Goal: Transaction & Acquisition: Obtain resource

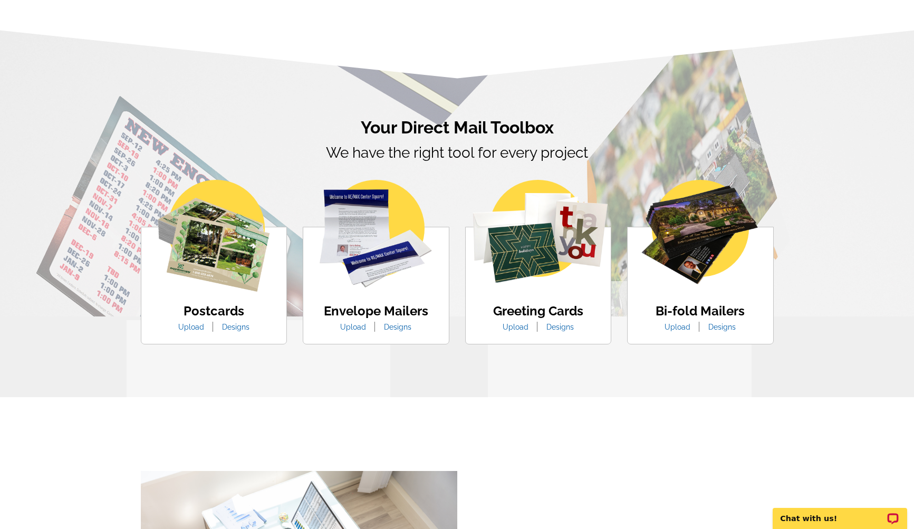
scroll to position [512, 0]
click at [237, 325] on link "Designs" at bounding box center [235, 327] width 43 height 8
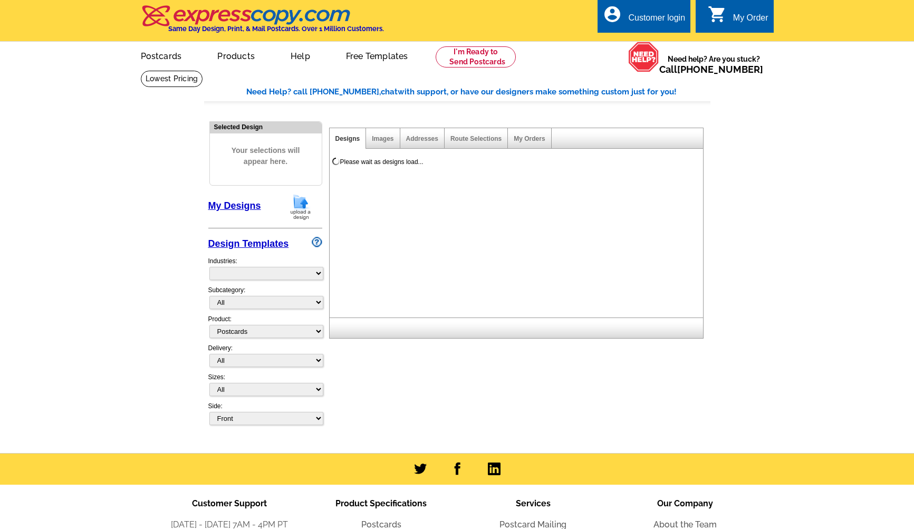
select select "1"
select select "971"
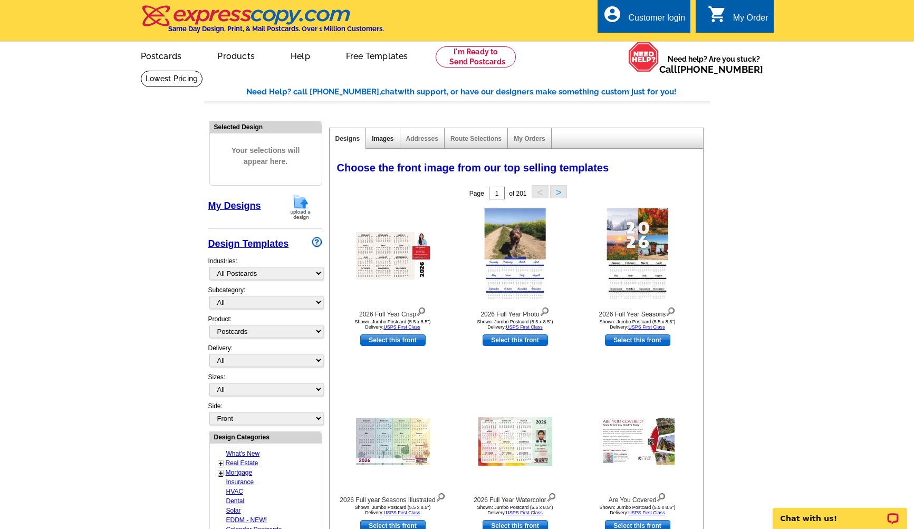
click at [386, 138] on link "Images" at bounding box center [383, 138] width 22 height 7
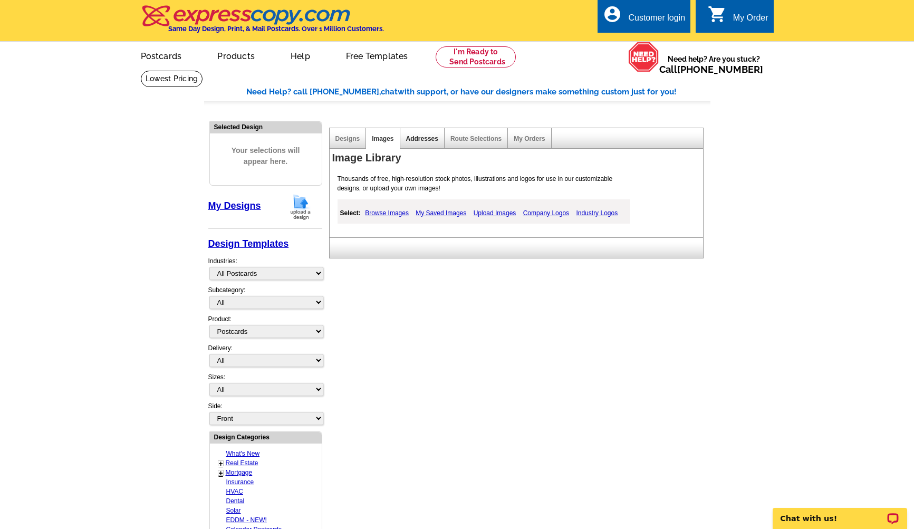
click at [426, 139] on link "Addresses" at bounding box center [422, 138] width 32 height 7
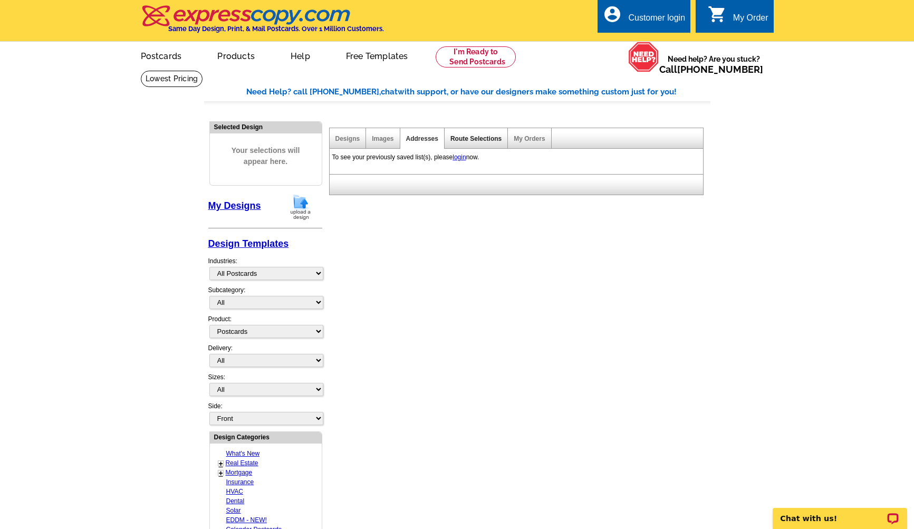
click at [472, 138] on link "Route Selections" at bounding box center [475, 138] width 51 height 7
click at [535, 135] on link "My Orders" at bounding box center [529, 138] width 31 height 7
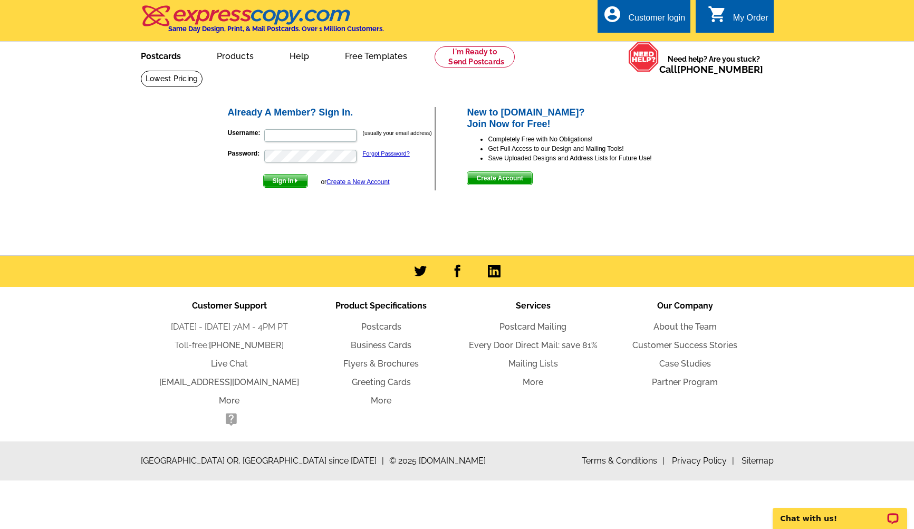
click at [169, 57] on link "Postcards" at bounding box center [161, 55] width 74 height 25
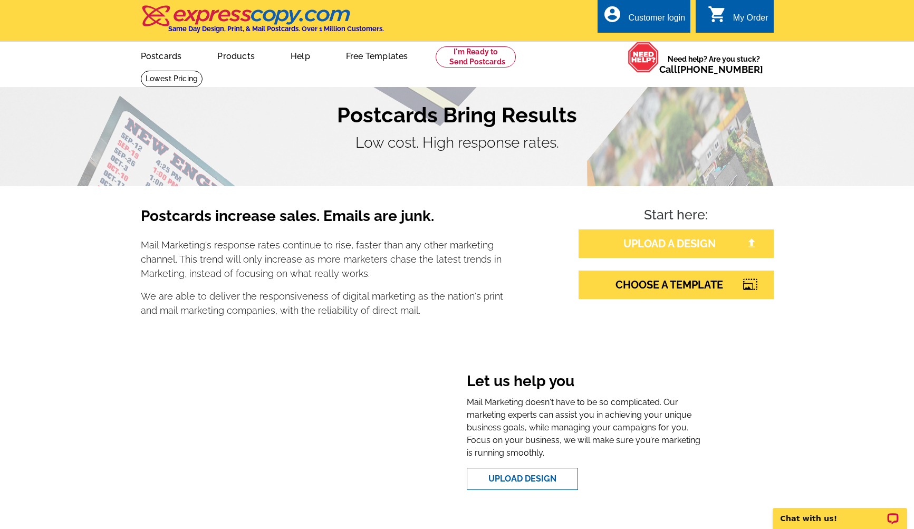
click at [668, 245] on link "UPLOAD A DESIGN" at bounding box center [676, 243] width 195 height 28
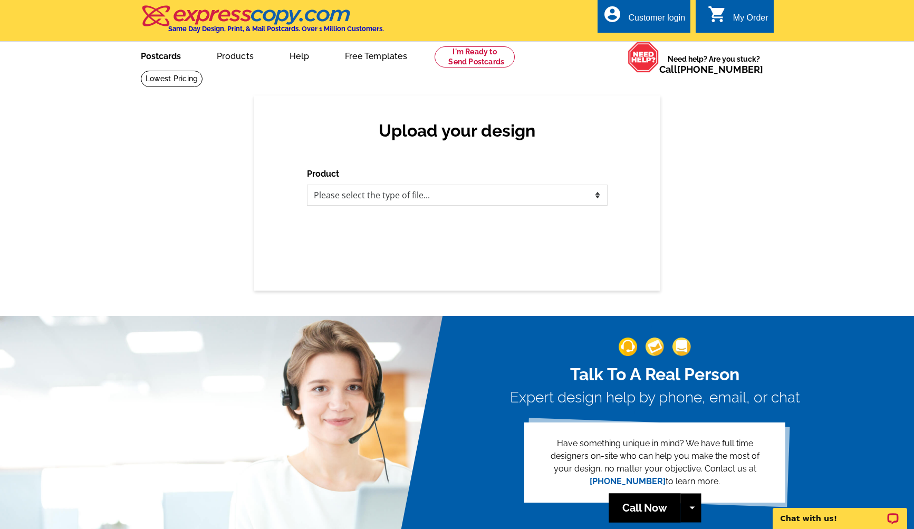
click at [166, 56] on link "Postcards" at bounding box center [161, 55] width 74 height 25
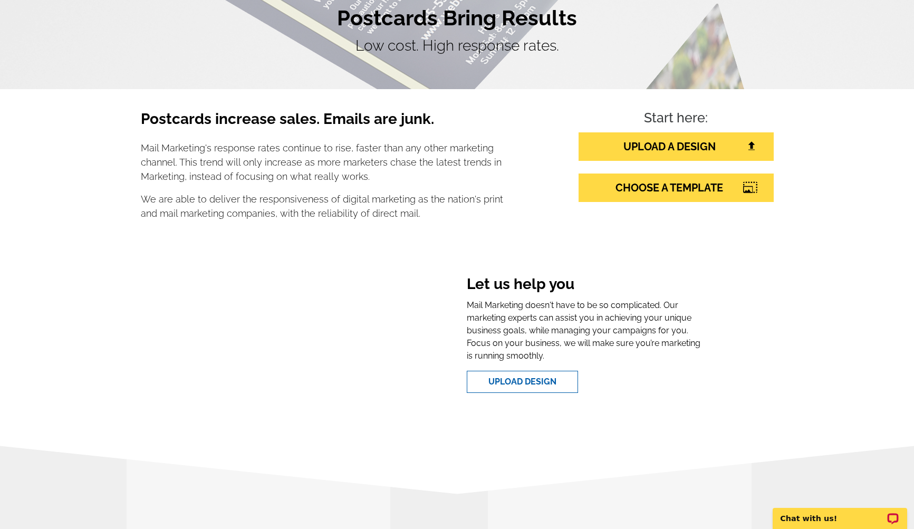
scroll to position [100, 0]
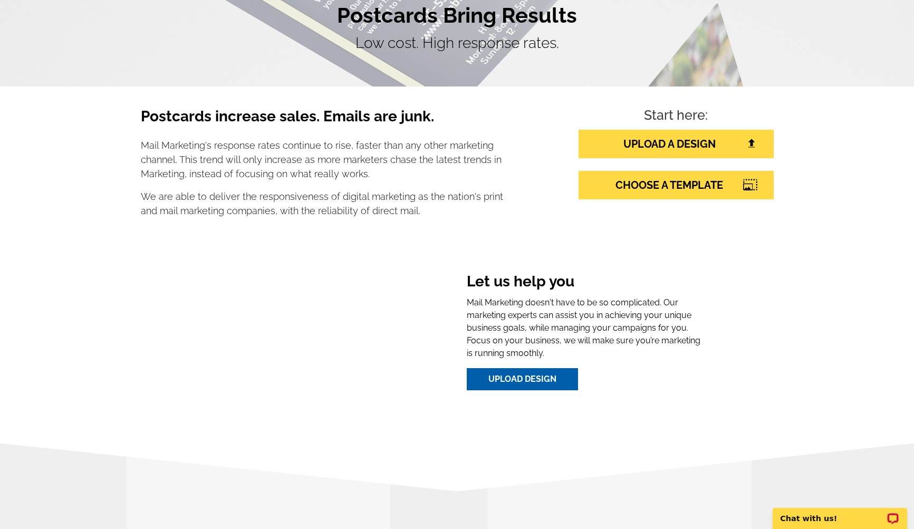
click at [516, 379] on link "Upload Design" at bounding box center [522, 379] width 111 height 22
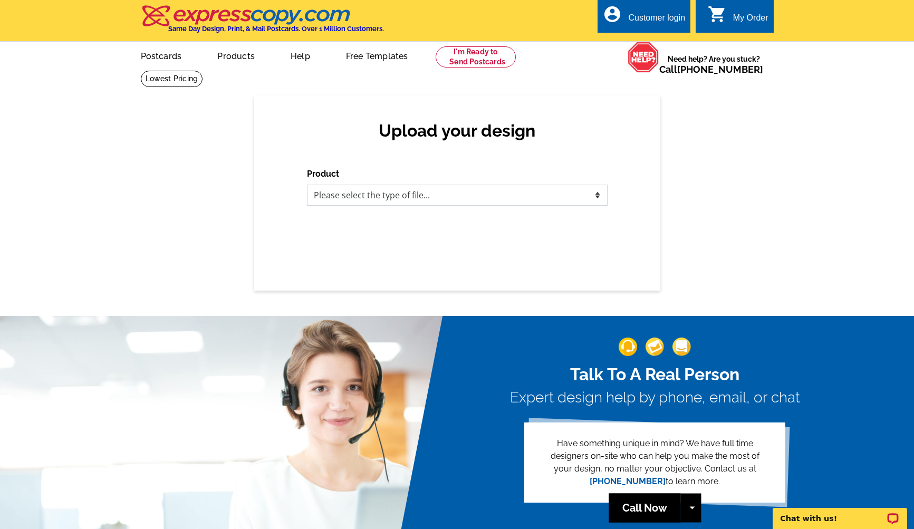
click at [486, 195] on select "Please select the type of file... Postcards Business Cards Letters and flyers G…" at bounding box center [457, 195] width 301 height 21
select select "1"
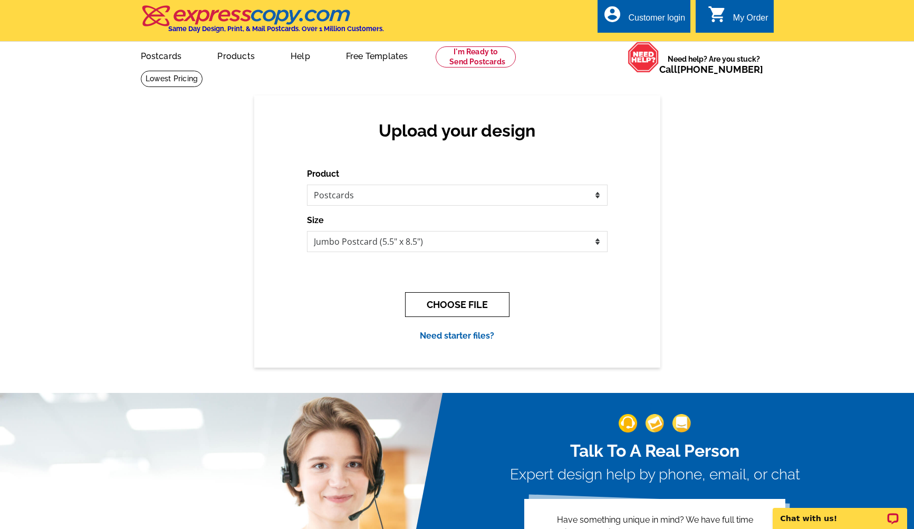
click at [448, 309] on button "CHOOSE FILE" at bounding box center [457, 304] width 104 height 25
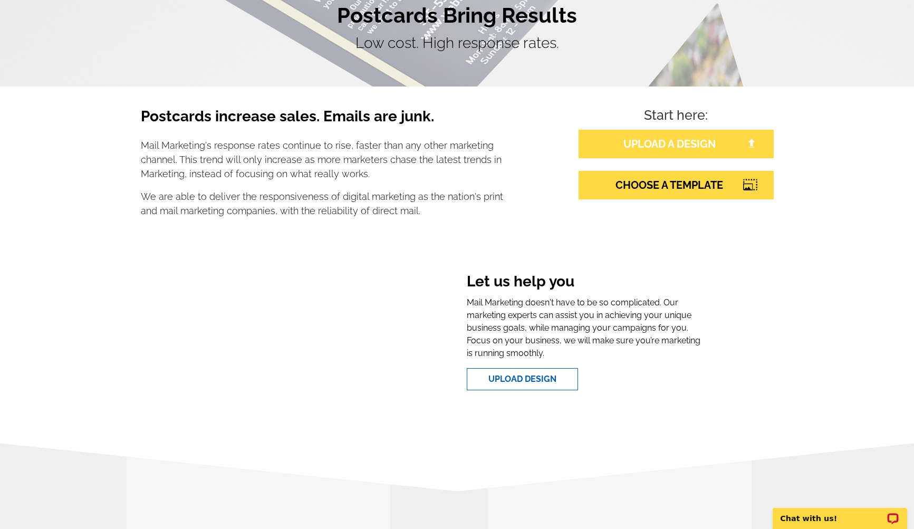
click at [698, 135] on link "UPLOAD A DESIGN" at bounding box center [676, 144] width 195 height 28
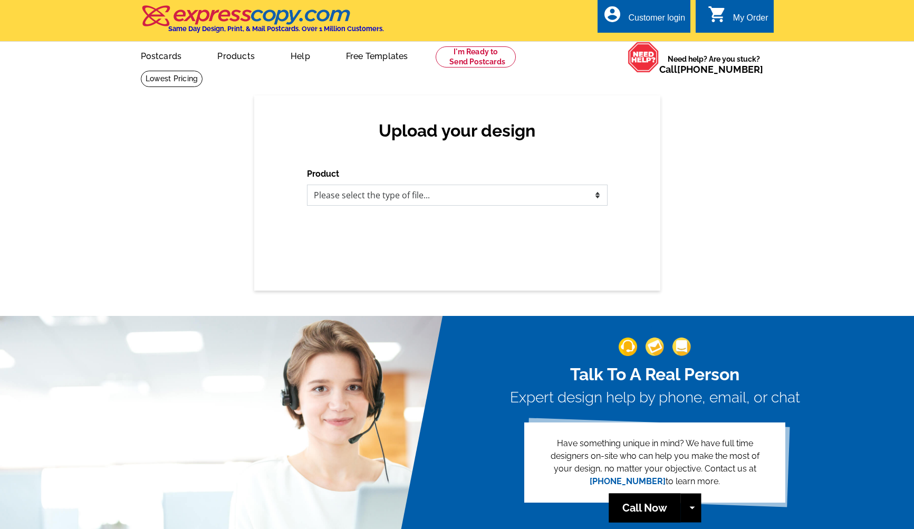
click at [451, 189] on select "Please select the type of file... Postcards Business Cards Letters and flyers G…" at bounding box center [457, 195] width 301 height 21
select select "1"
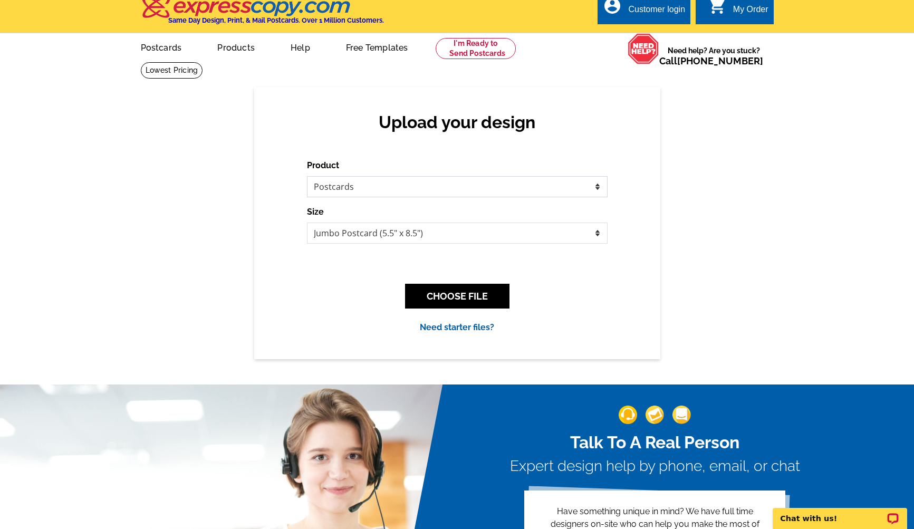
scroll to position [11, 0]
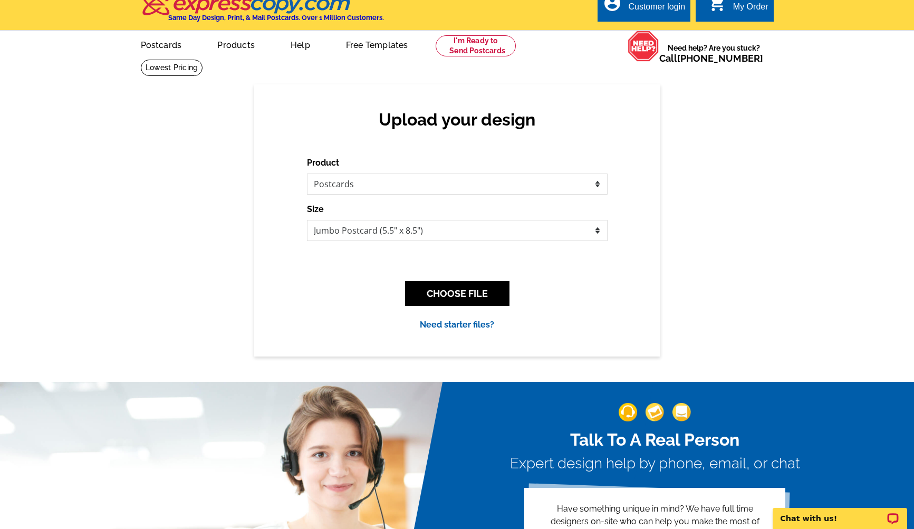
click at [448, 323] on link "Need starter files?" at bounding box center [457, 325] width 74 height 10
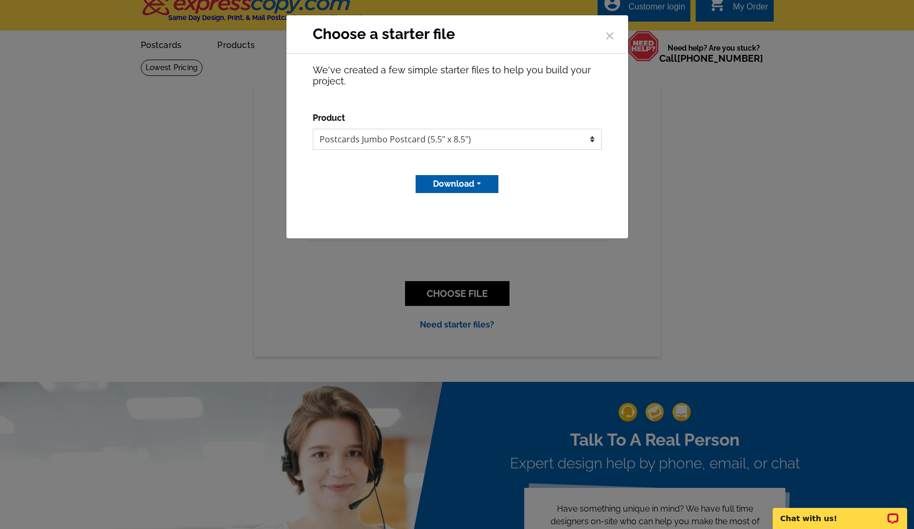
click at [418, 142] on select "Postcards Jumbo Postcard (5.5" x 8.5")" at bounding box center [457, 139] width 289 height 21
click at [466, 182] on button "Download" at bounding box center [457, 184] width 83 height 18
click at [456, 220] on link "Adobe PDF file" at bounding box center [456, 221] width 83 height 15
